Goal: Obtain resource: Download file/media

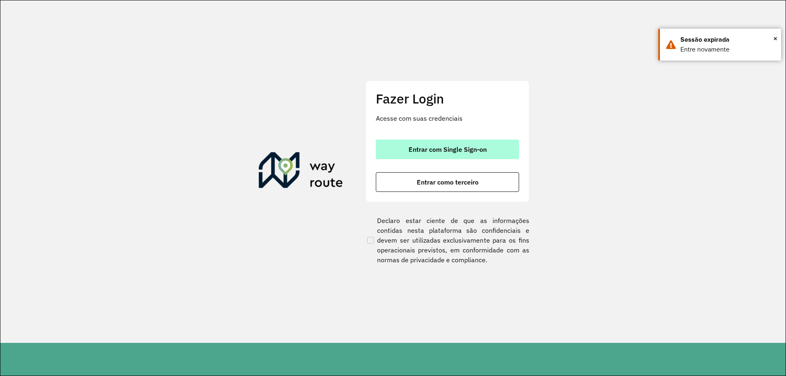
drag, startPoint x: 394, startPoint y: 136, endPoint x: 404, endPoint y: 139, distance: 10.6
click at [396, 136] on div "Fazer Login Acesse com suas credenciais Entrar com Single Sign-on Entrar como t…" at bounding box center [447, 141] width 164 height 121
click at [412, 146] on span "Entrar com Single Sign-on" at bounding box center [447, 149] width 78 height 7
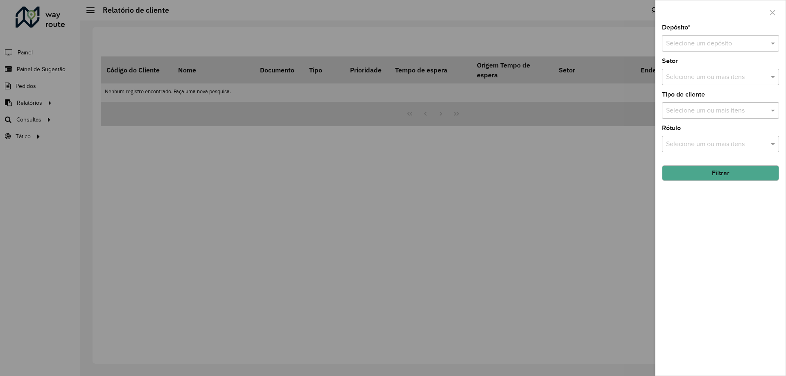
click at [698, 46] on input "text" at bounding box center [712, 44] width 92 height 10
click at [687, 81] on span "CDD [GEOGRAPHIC_DATA]" at bounding box center [705, 80] width 80 height 7
click at [703, 176] on button "Filtrar" at bounding box center [720, 173] width 117 height 16
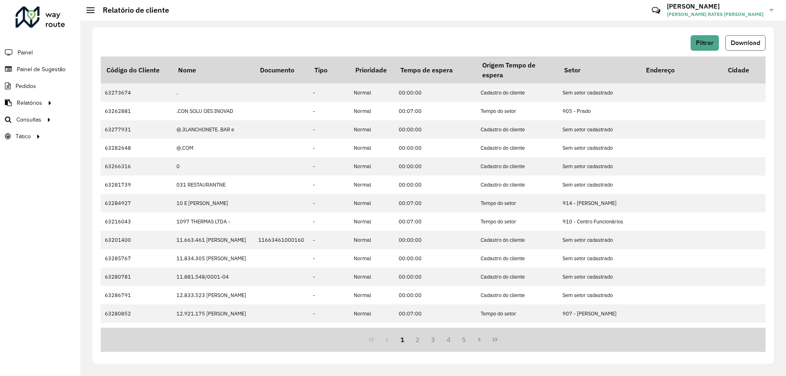
click at [728, 46] on button "Download" at bounding box center [745, 43] width 40 height 16
